Goal: Information Seeking & Learning: Learn about a topic

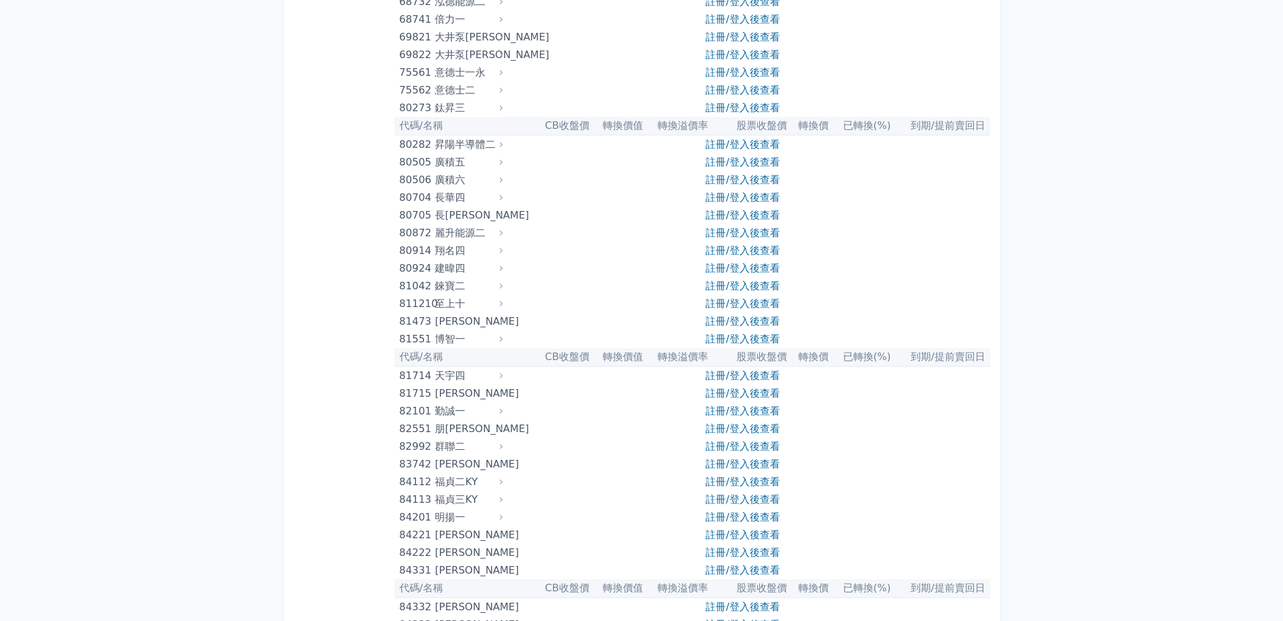
scroll to position [6755, 0]
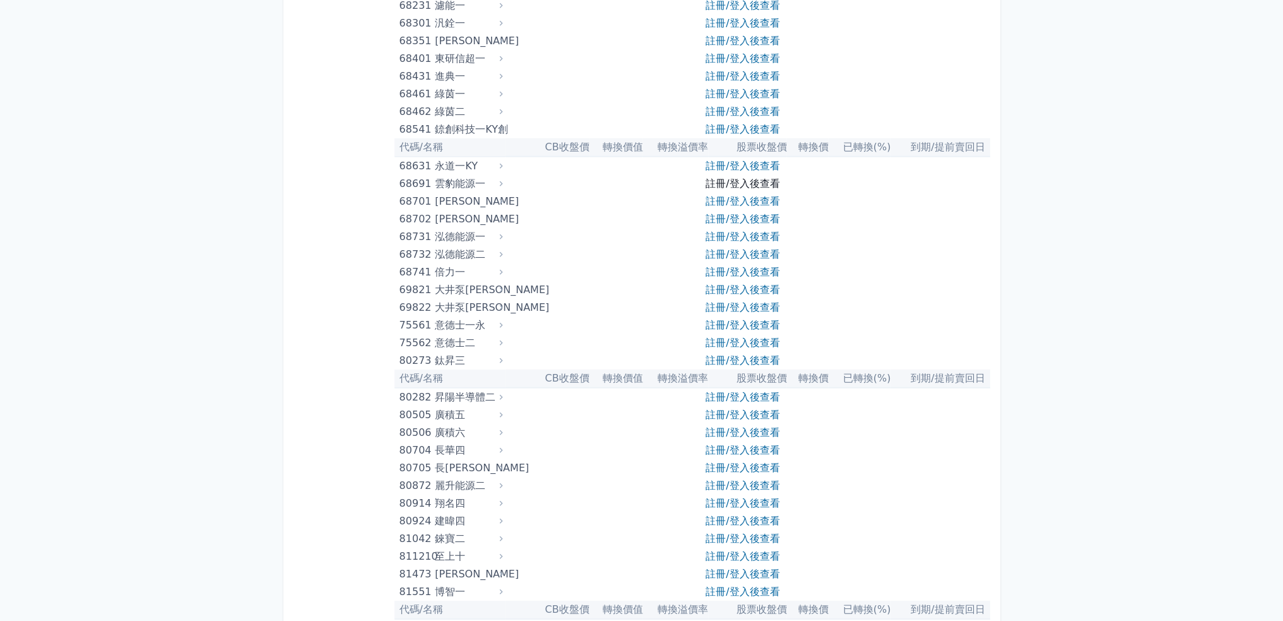
scroll to position [0, 0]
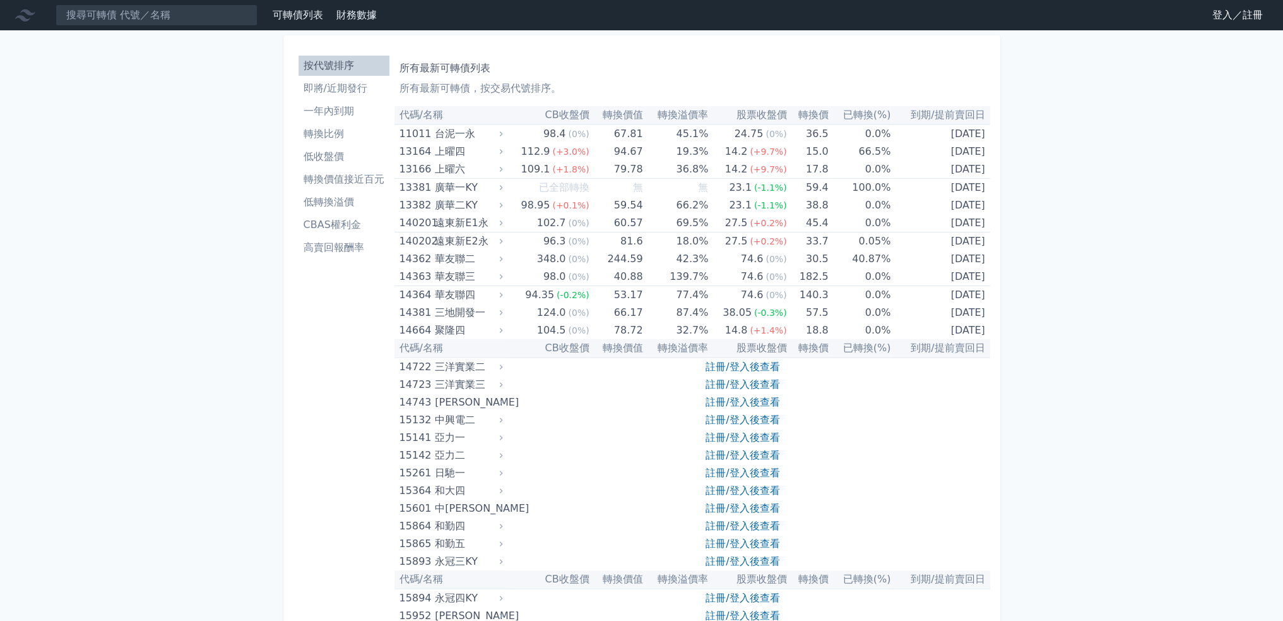
click at [329, 172] on li "轉換價值接近百元" at bounding box center [344, 179] width 91 height 15
drag, startPoint x: 736, startPoint y: 362, endPoint x: 730, endPoint y: 363, distance: 6.4
click at [736, 362] on link "註冊/登入後查看" at bounding box center [743, 366] width 74 height 12
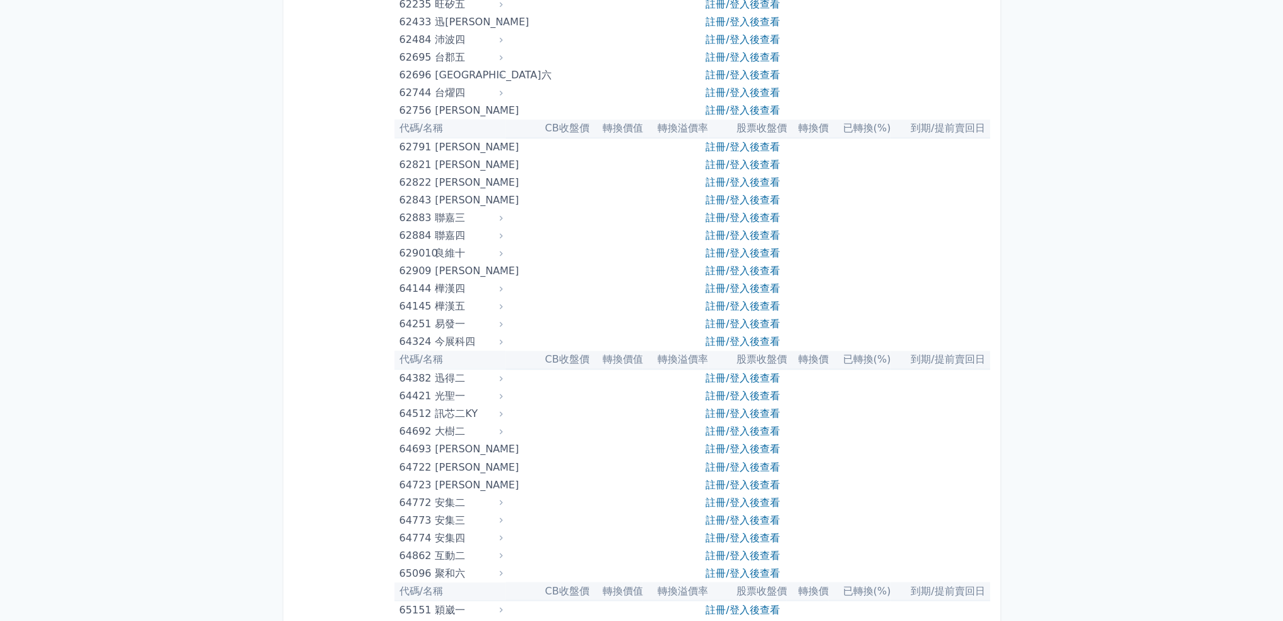
scroll to position [5555, 0]
